Goal: Find specific page/section

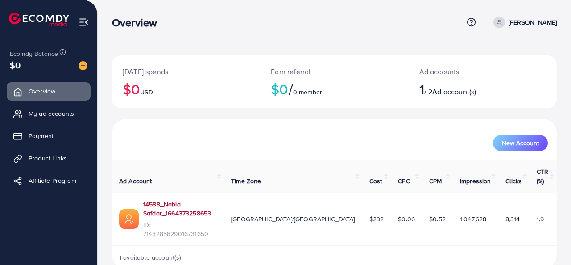
click at [164, 199] on link "14588_Nabia Safdar_1664373258653" at bounding box center [180, 208] width 74 height 18
click at [27, 116] on link "My ad accounts" at bounding box center [49, 113] width 84 height 18
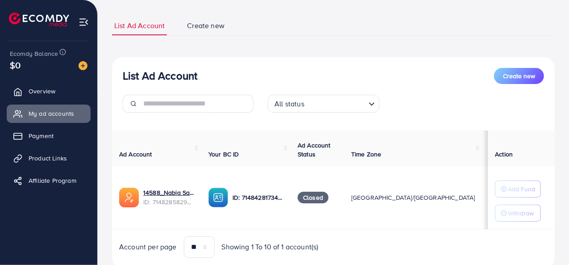
scroll to position [79, 0]
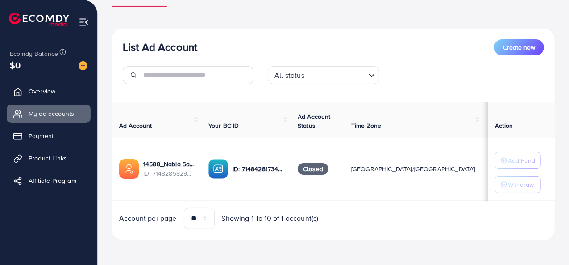
click at [26, 21] on img at bounding box center [39, 19] width 60 height 14
